Goal: Information Seeking & Learning: Stay updated

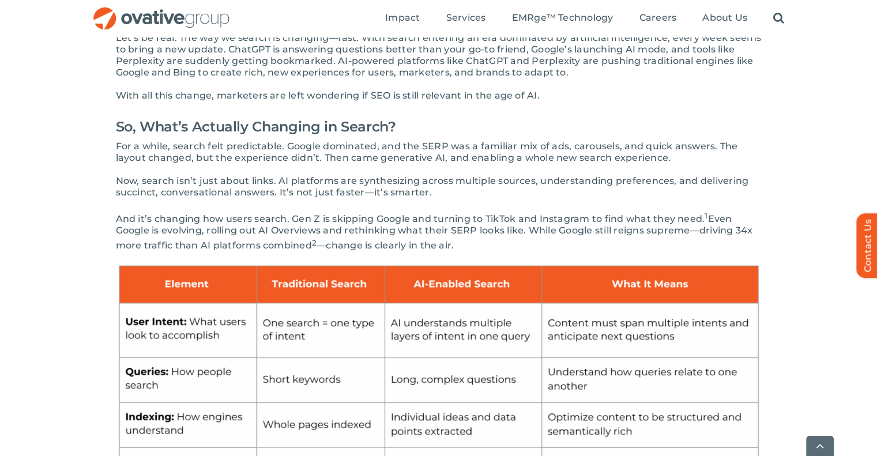
scroll to position [224, 0]
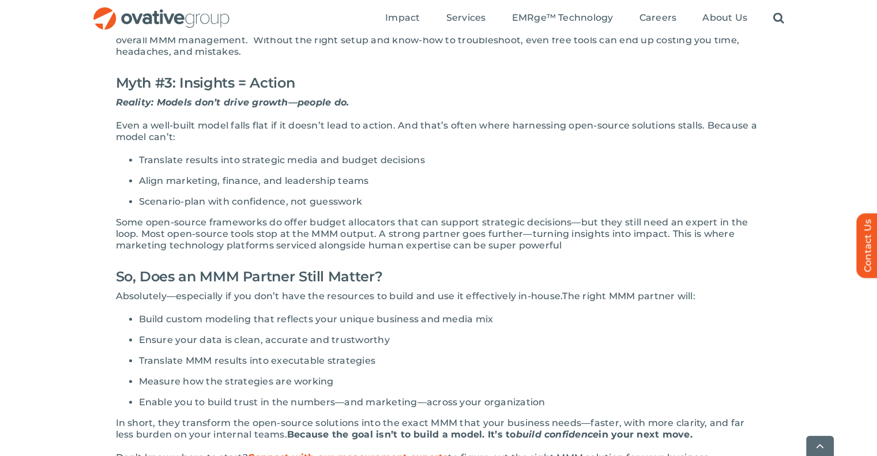
scroll to position [990, 0]
